Goal: Navigation & Orientation: Find specific page/section

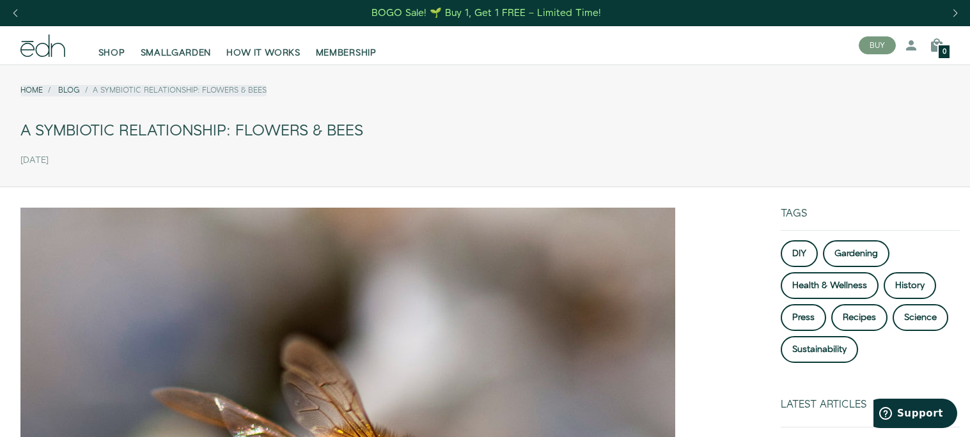
click at [16, 17] on div "Previous slide" at bounding box center [14, 13] width 17 height 28
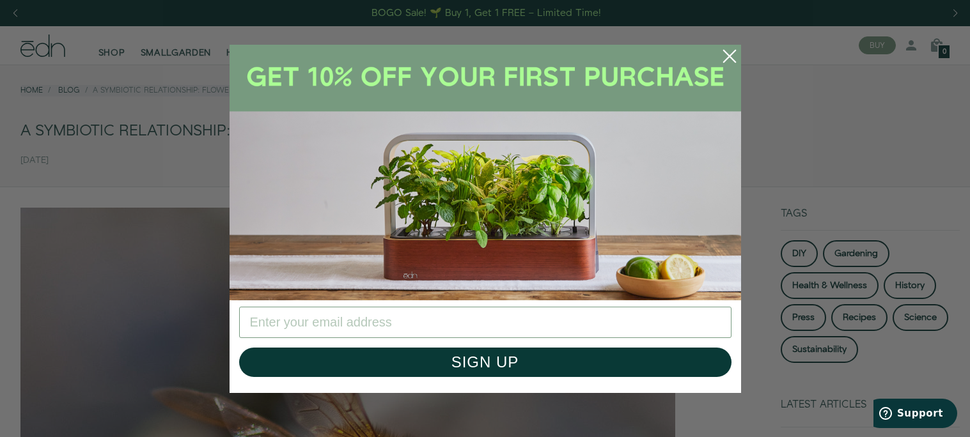
click at [724, 56] on circle "Close dialog" at bounding box center [730, 56] width 28 height 28
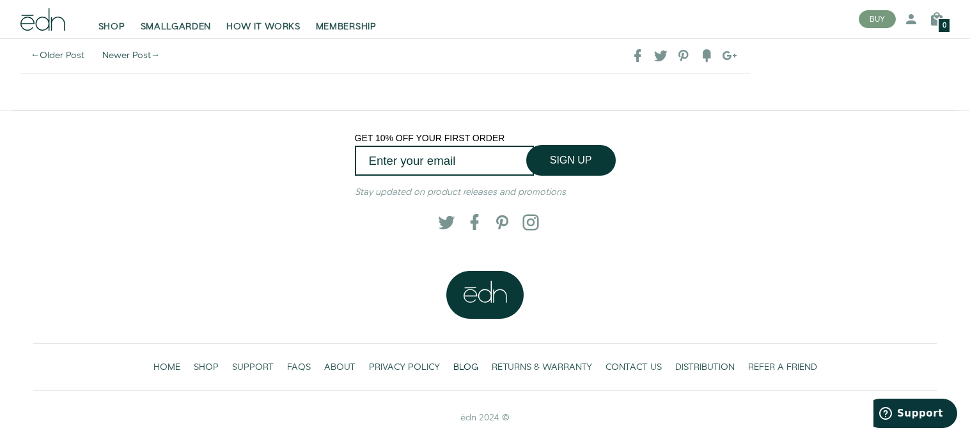
scroll to position [3296, 0]
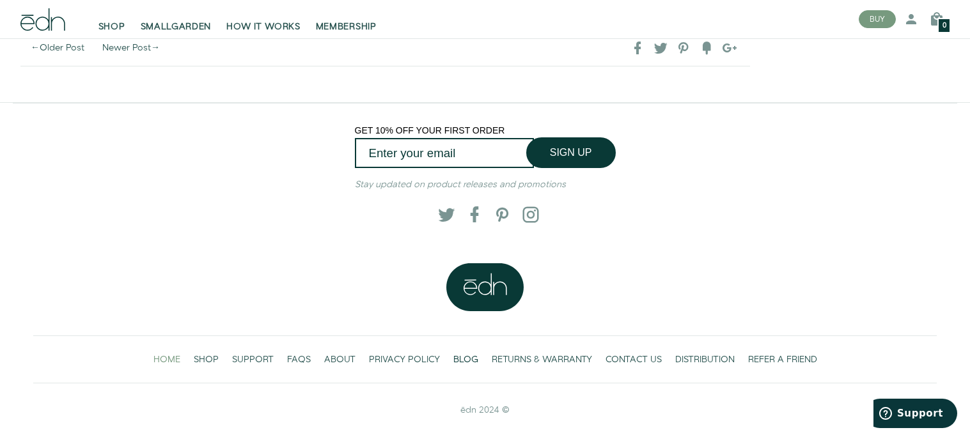
click at [172, 359] on span "HOME" at bounding box center [166, 360] width 27 height 13
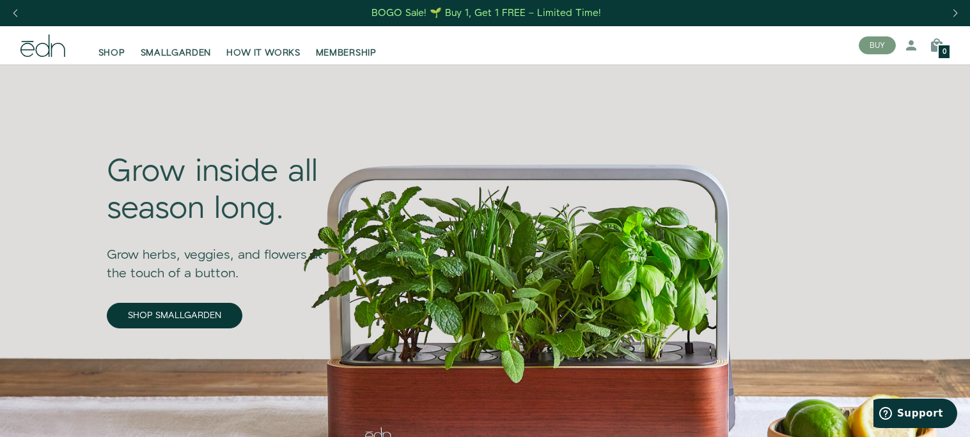
click at [808, 154] on div "Grow inside all season long. Grow herbs, veggies, and flowers at the touch of a…" at bounding box center [480, 284] width 767 height 439
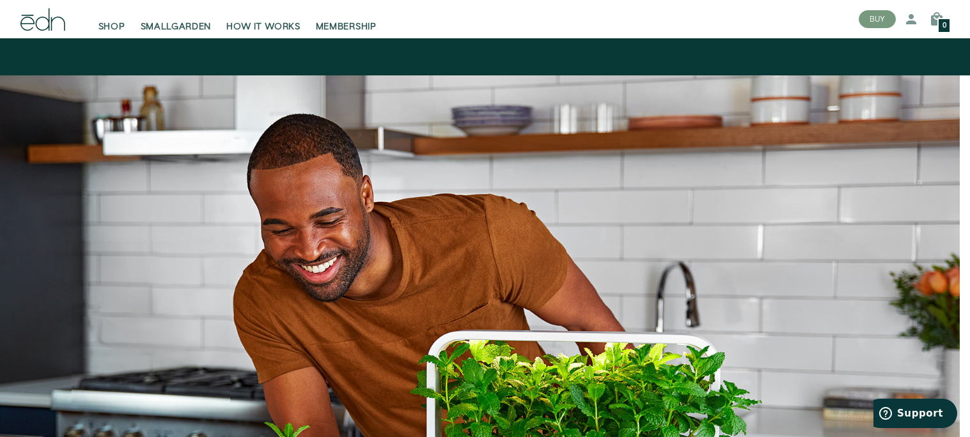
scroll to position [2336, 0]
